Goal: Task Accomplishment & Management: Complete application form

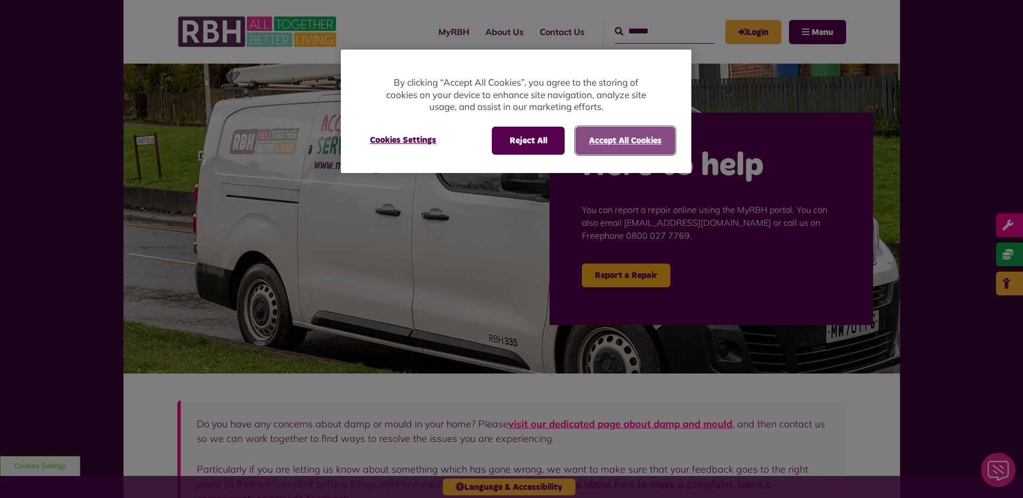
click at [594, 148] on button "Accept All Cookies" at bounding box center [625, 141] width 100 height 28
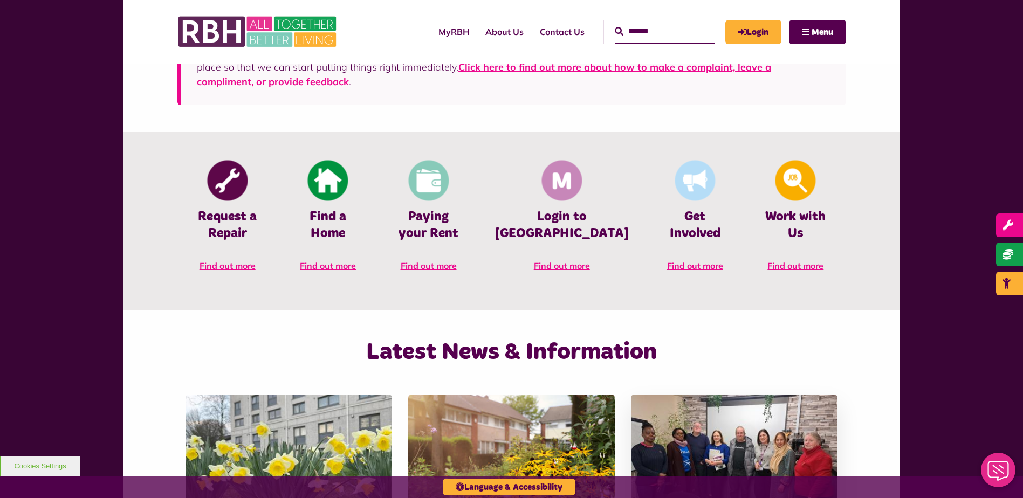
scroll to position [485, 0]
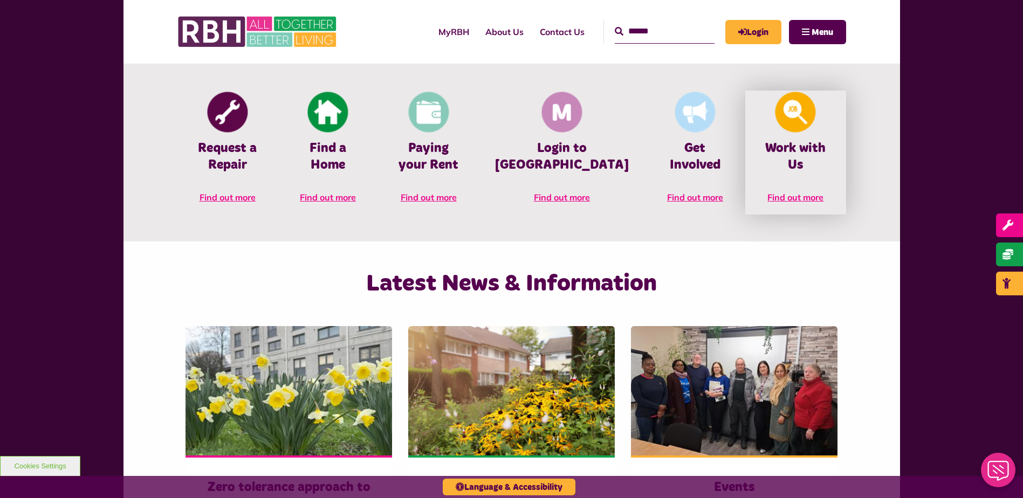
click at [801, 128] on img at bounding box center [795, 112] width 40 height 40
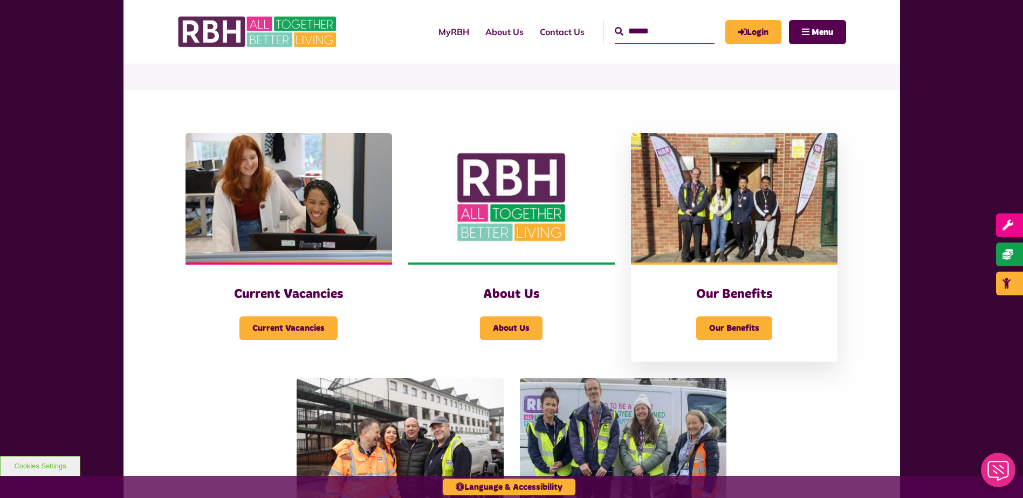
scroll to position [216, 0]
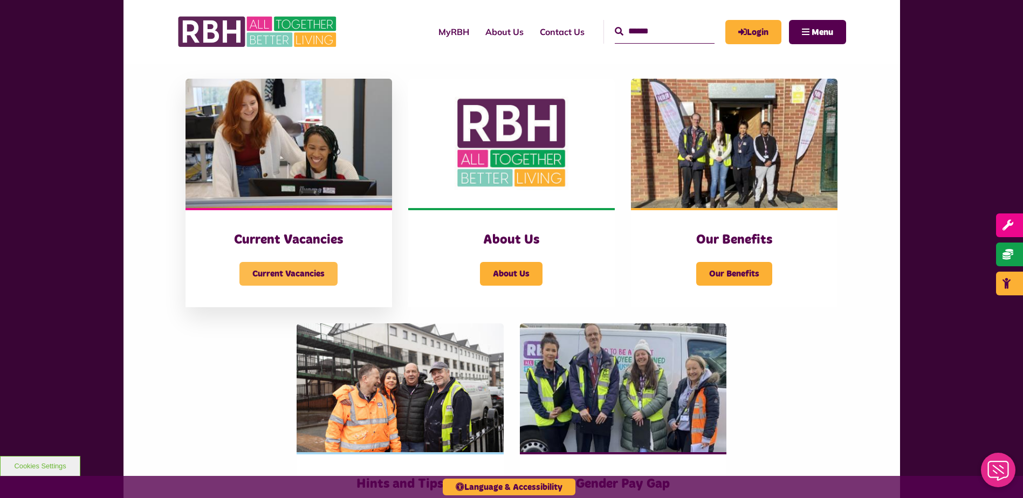
click at [314, 270] on span "Current Vacancies" at bounding box center [288, 274] width 98 height 24
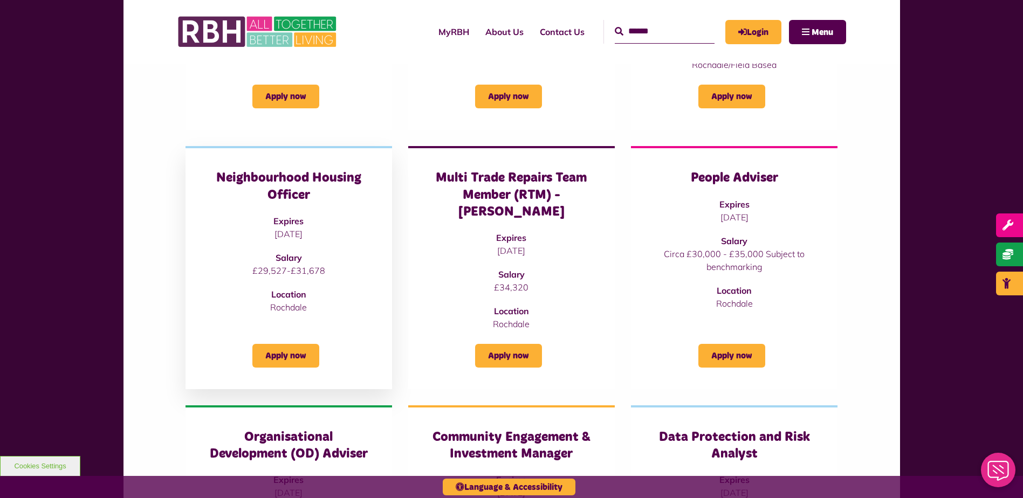
scroll to position [323, 0]
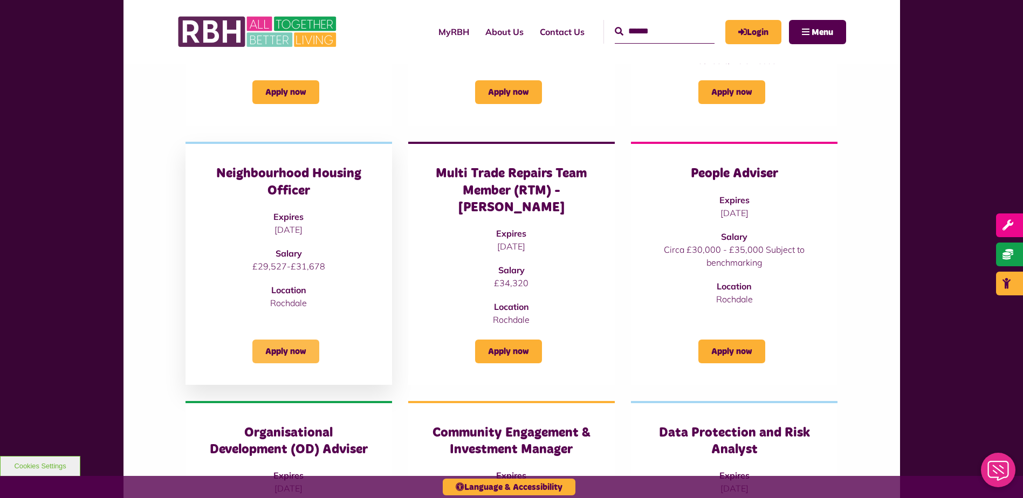
click at [295, 340] on link "Apply now" at bounding box center [285, 352] width 67 height 24
